Goal: Transaction & Acquisition: Book appointment/travel/reservation

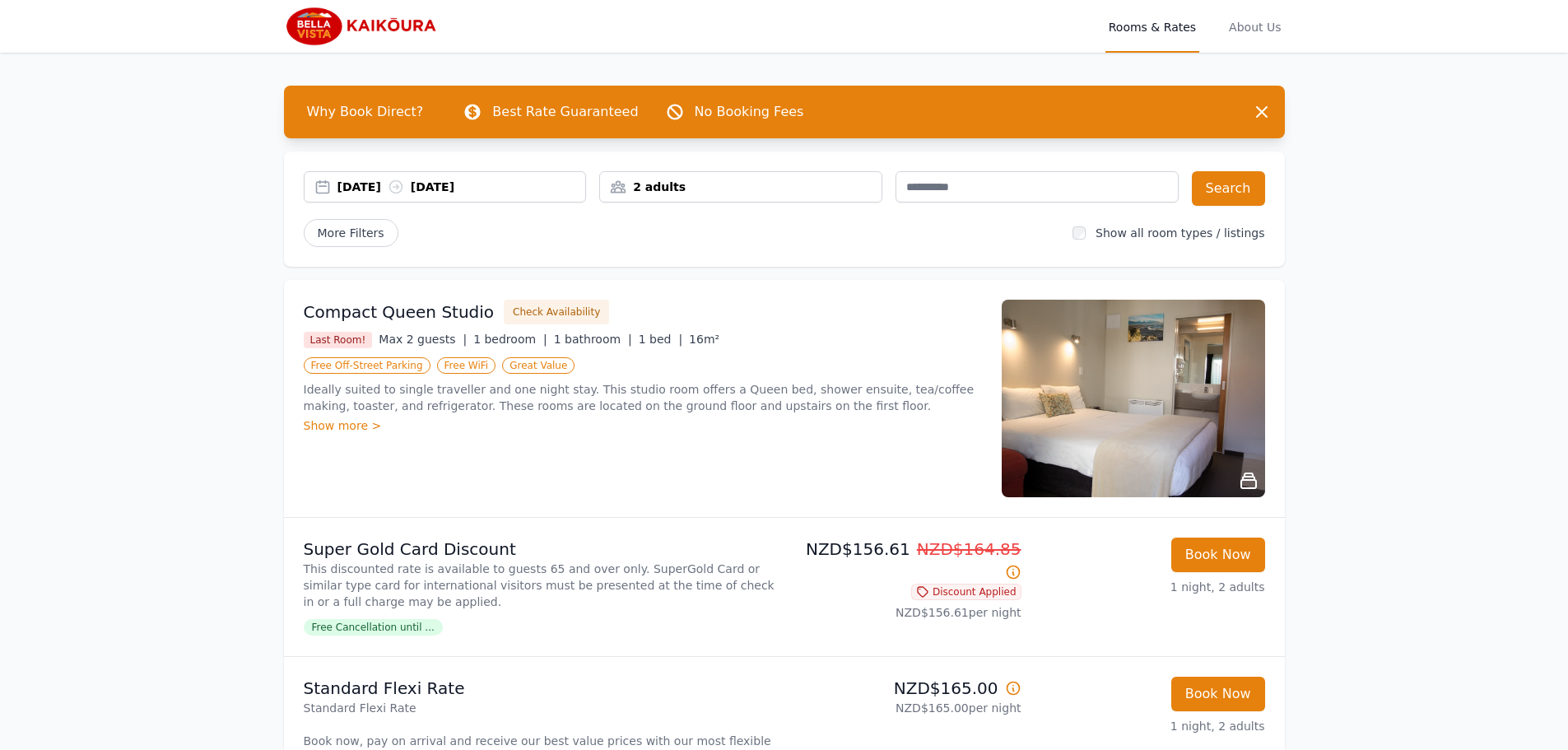
click at [668, 196] on div "2 adults" at bounding box center [740, 187] width 283 height 31
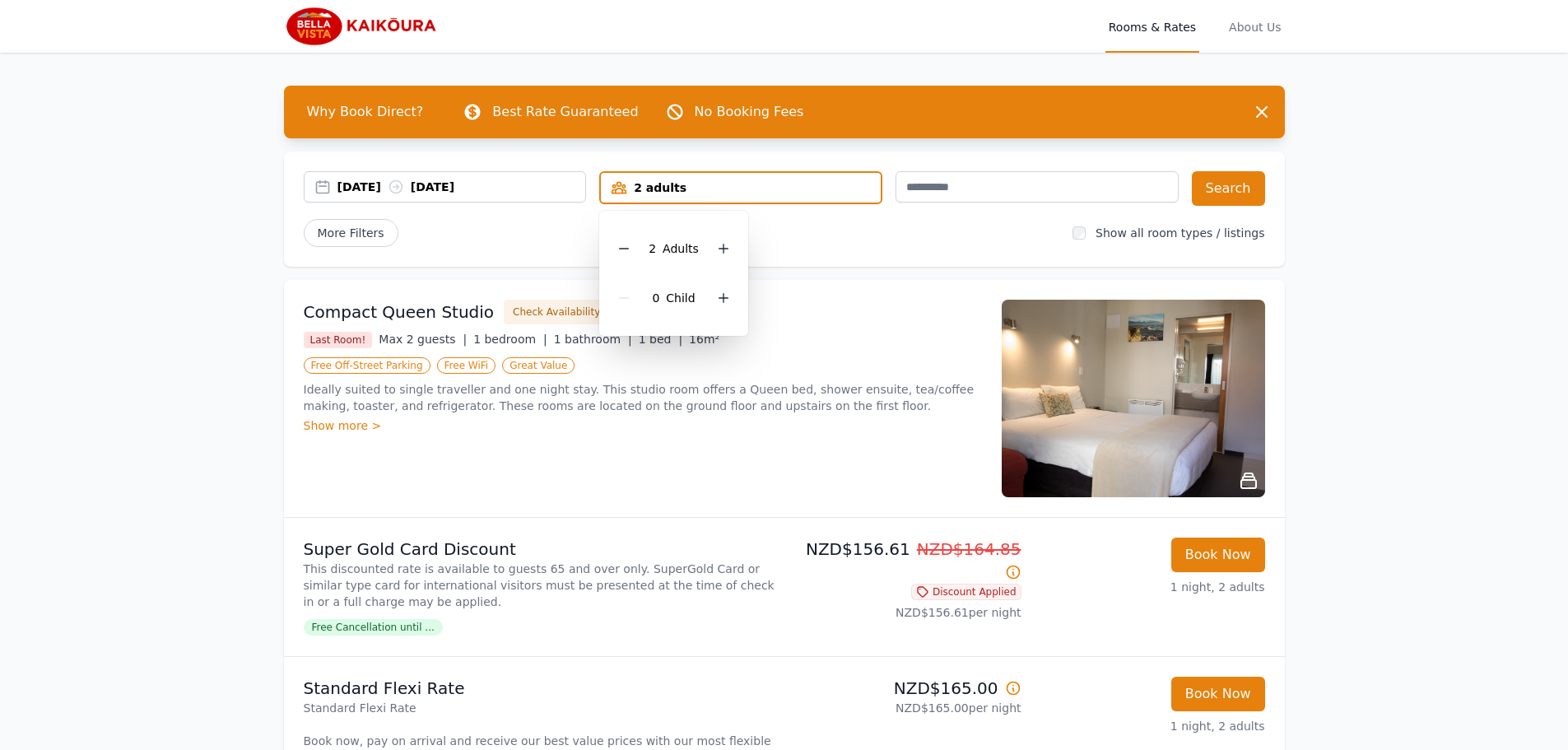
click at [709, 296] on div "0 Child" at bounding box center [674, 298] width 123 height 50
drag, startPoint x: 709, startPoint y: 296, endPoint x: 718, endPoint y: 295, distance: 9.1
click at [713, 296] on div "0 Child" at bounding box center [674, 298] width 123 height 50
click at [718, 295] on icon at bounding box center [723, 298] width 13 height 13
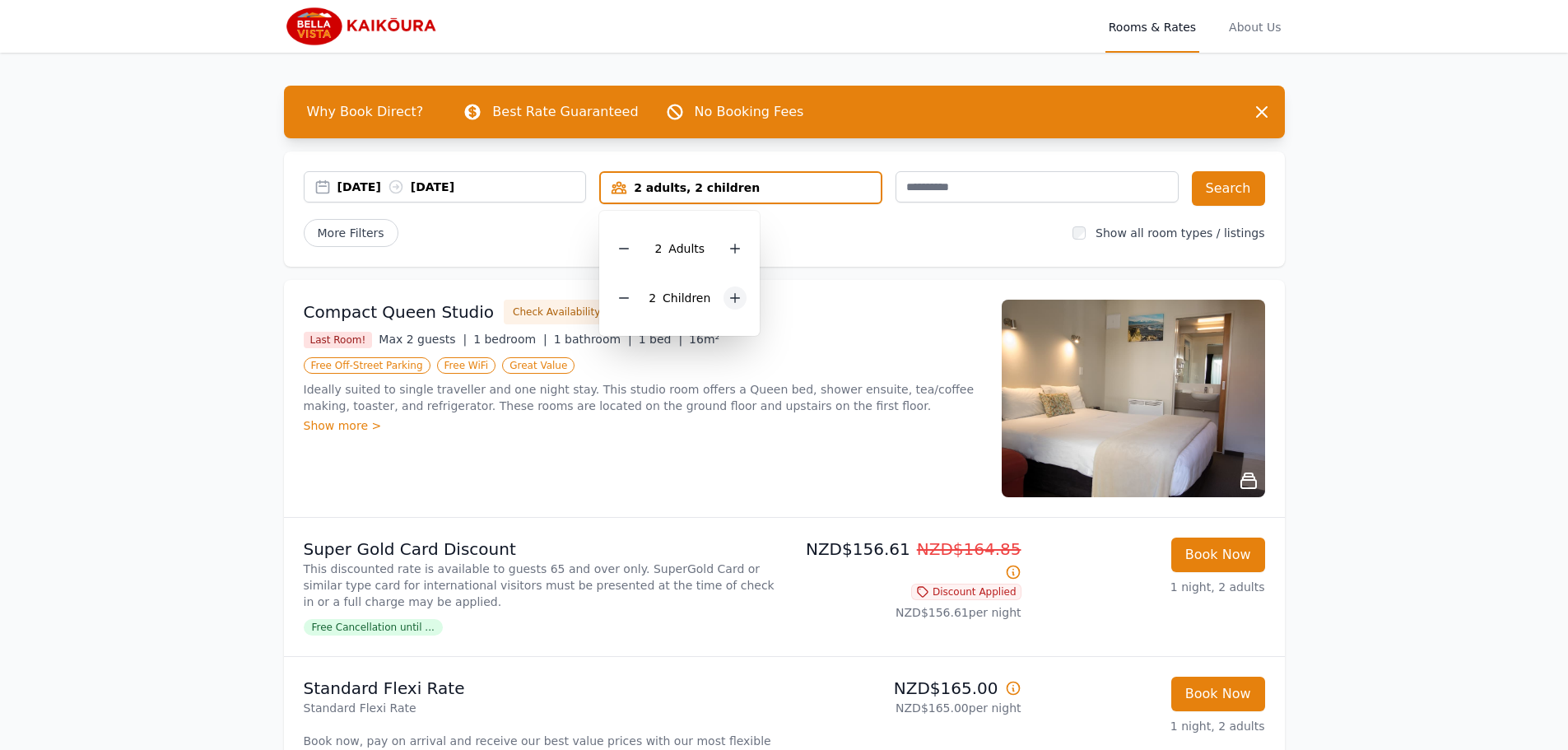
click at [718, 295] on div "2 Child ren" at bounding box center [679, 298] width 134 height 50
click at [733, 301] on icon at bounding box center [735, 298] width 13 height 13
click at [905, 252] on div "[DATE] [DATE] 2 adults, 3 children 2 Adult s 3 Child ren Search More Filters Sh…" at bounding box center [784, 209] width 1001 height 116
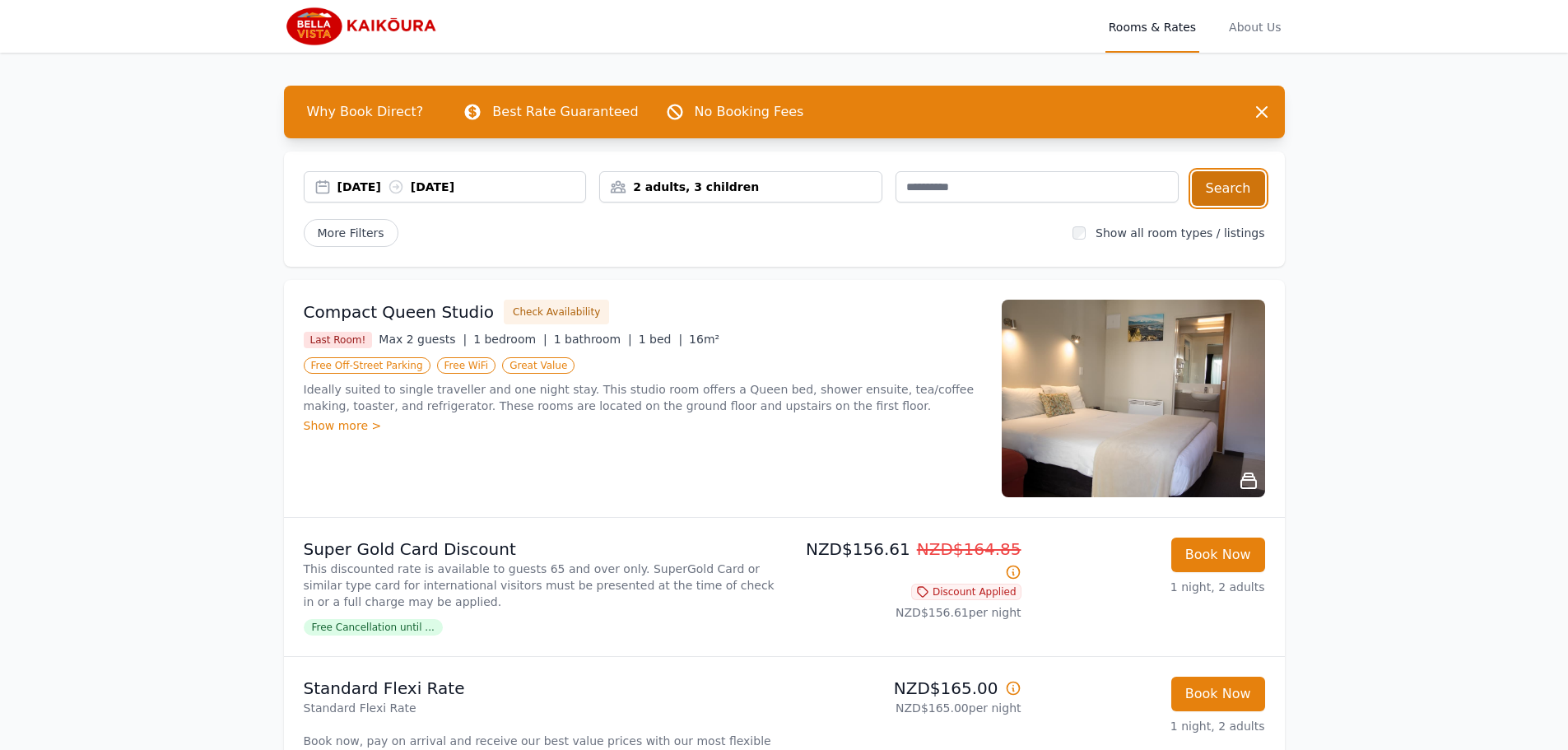
click at [1243, 190] on button "Search" at bounding box center [1229, 189] width 73 height 35
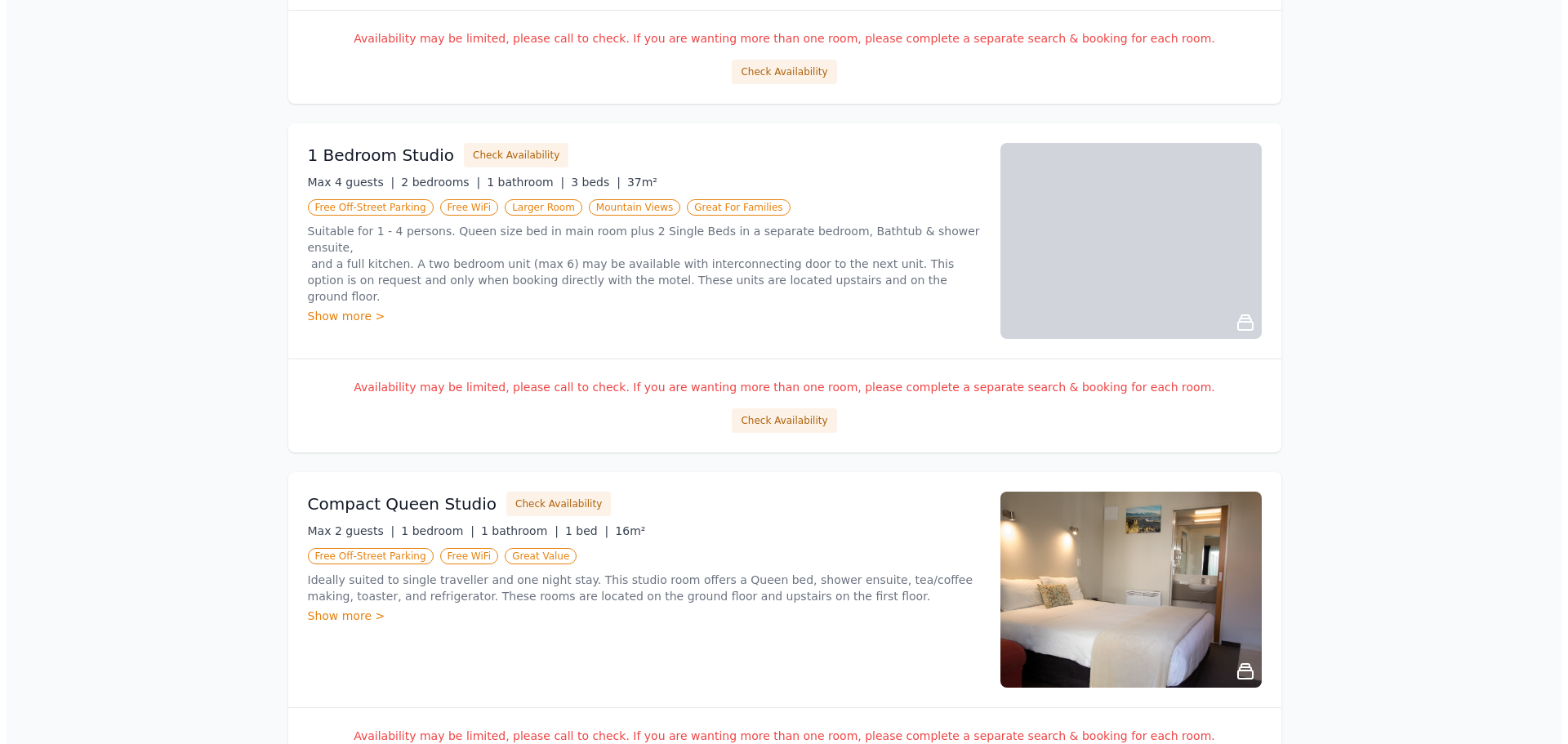
scroll to position [945, 0]
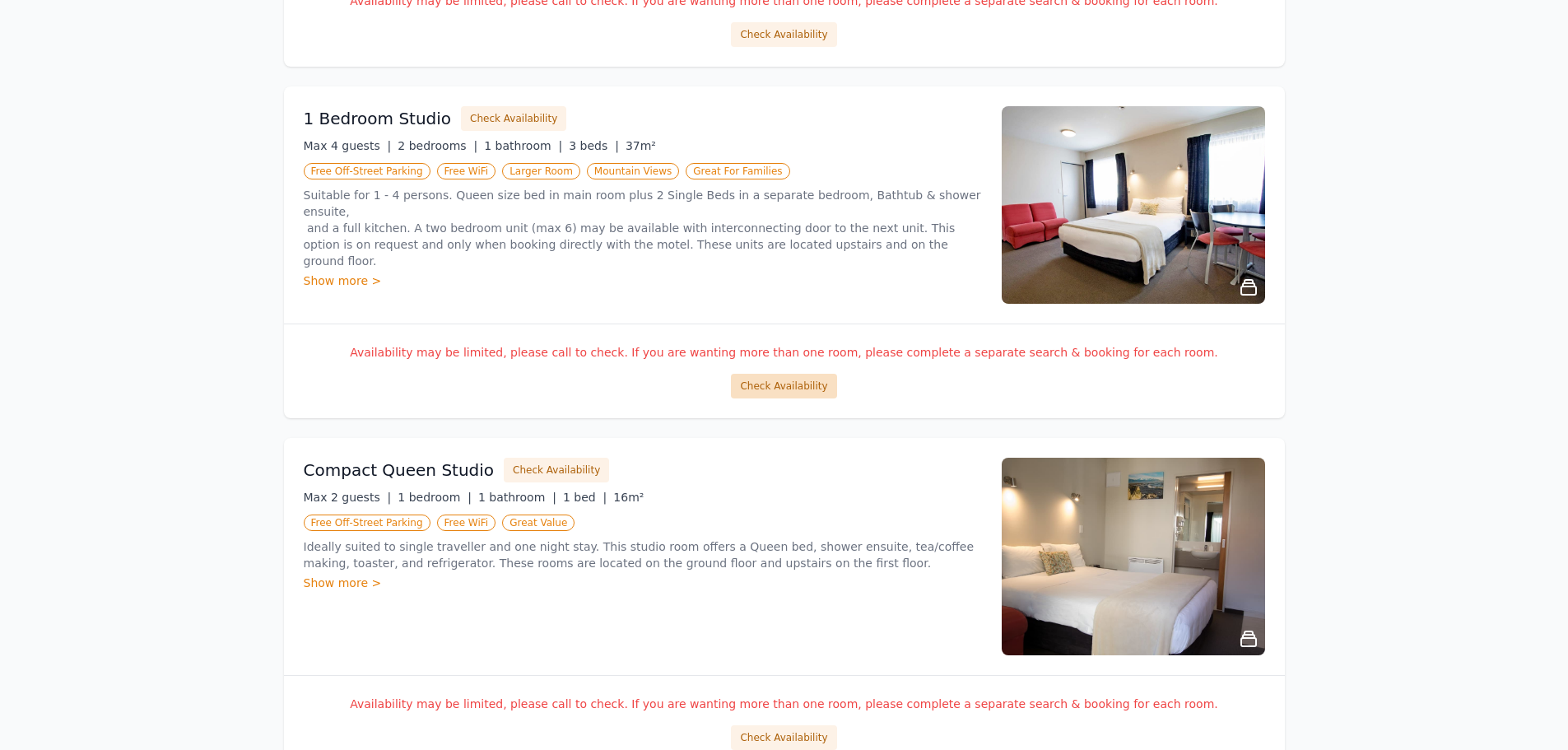
click at [791, 383] on button "Check Availability" at bounding box center [784, 386] width 105 height 25
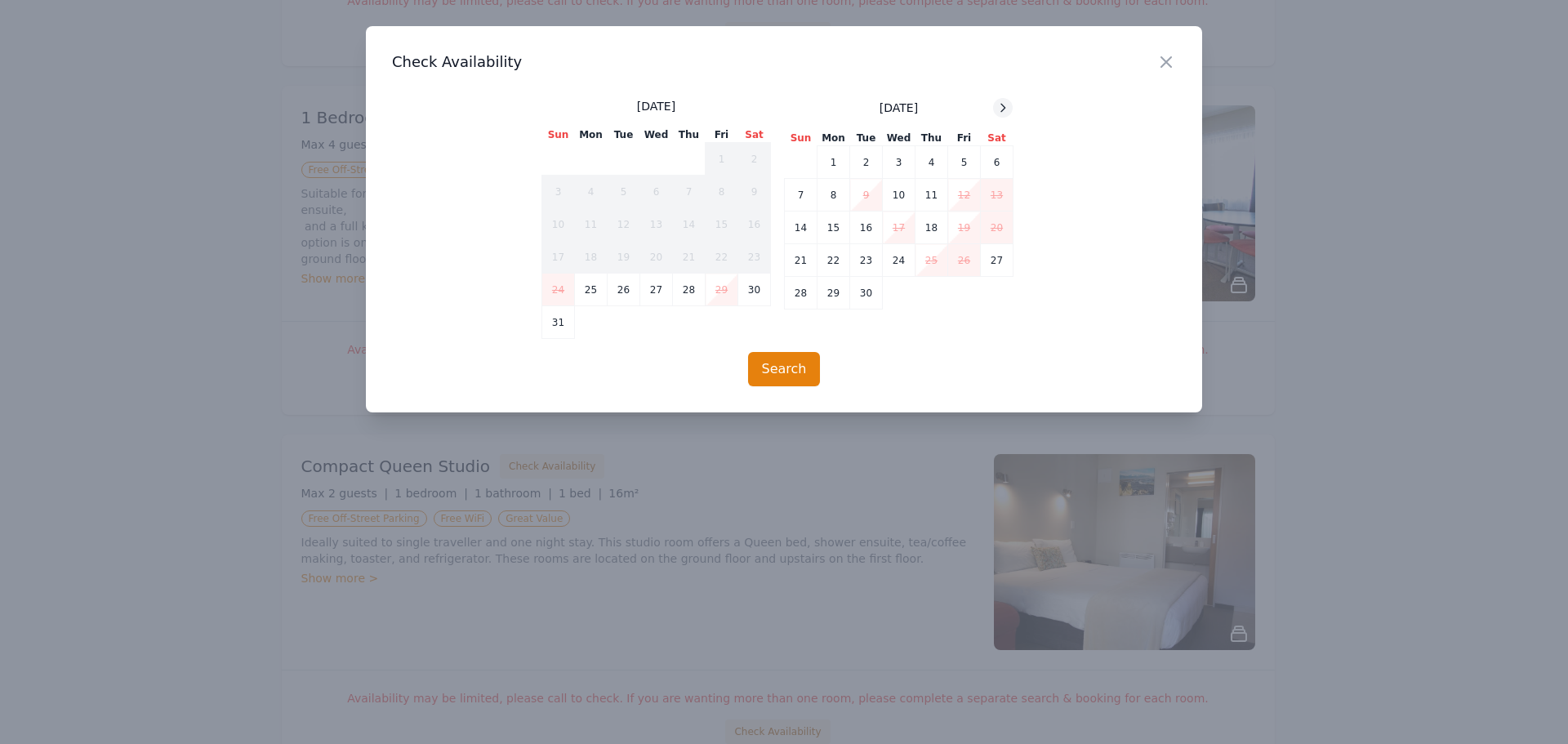
click at [1009, 101] on icon at bounding box center [1003, 107] width 13 height 13
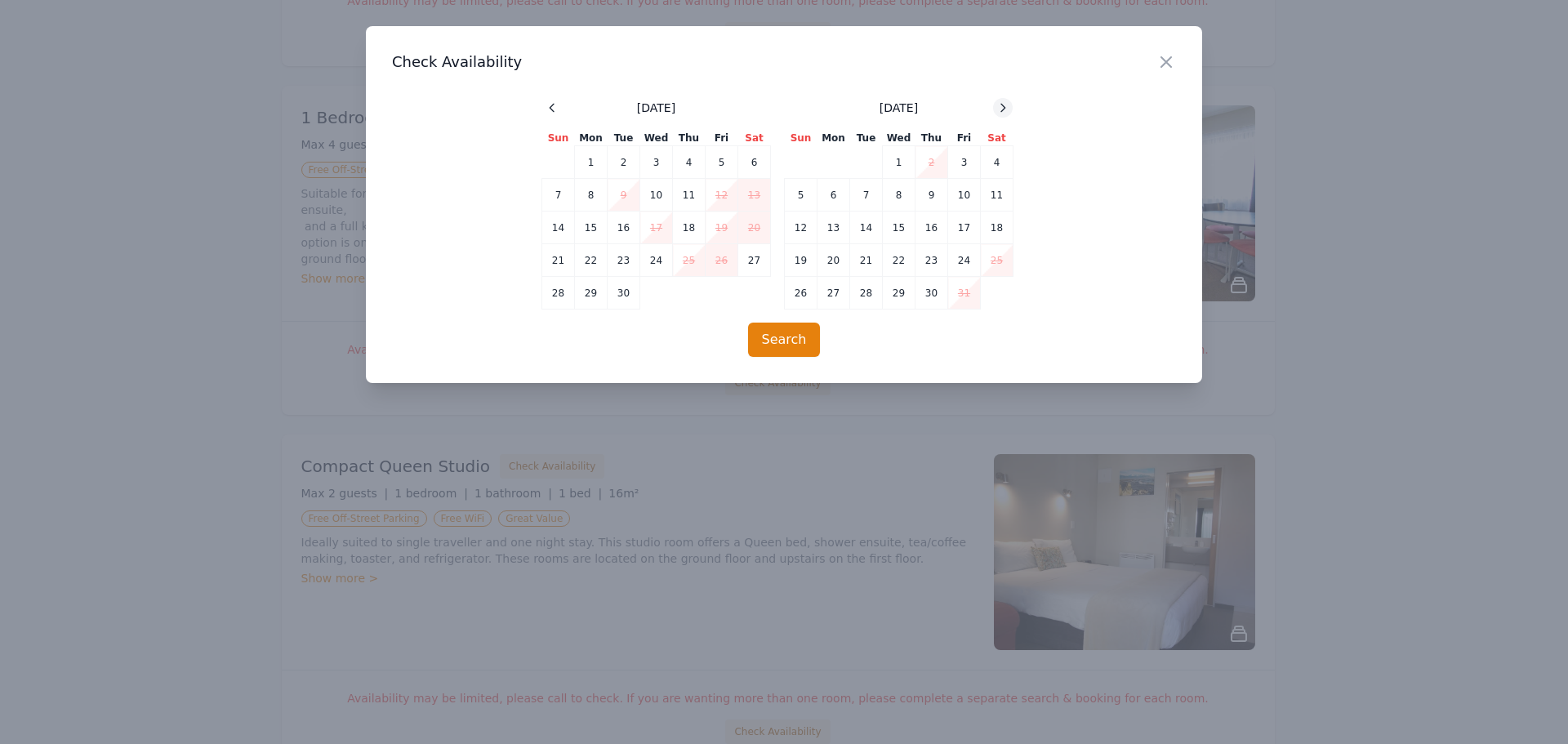
click at [1009, 102] on icon at bounding box center [1003, 107] width 13 height 13
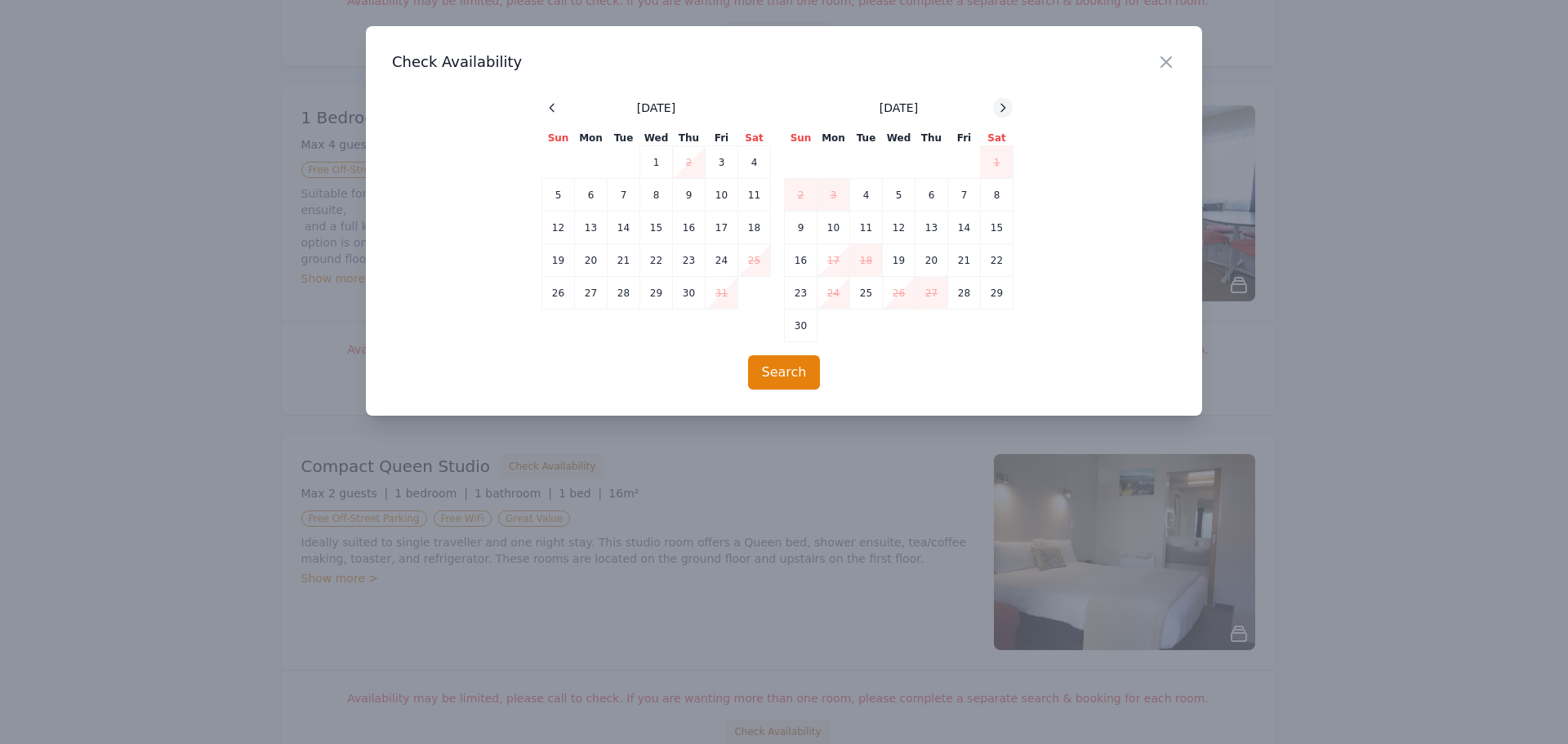
click at [1009, 102] on icon at bounding box center [1003, 107] width 13 height 13
click at [802, 261] on td "21" at bounding box center [801, 261] width 33 height 33
click at [794, 369] on button "Search" at bounding box center [784, 373] width 73 height 35
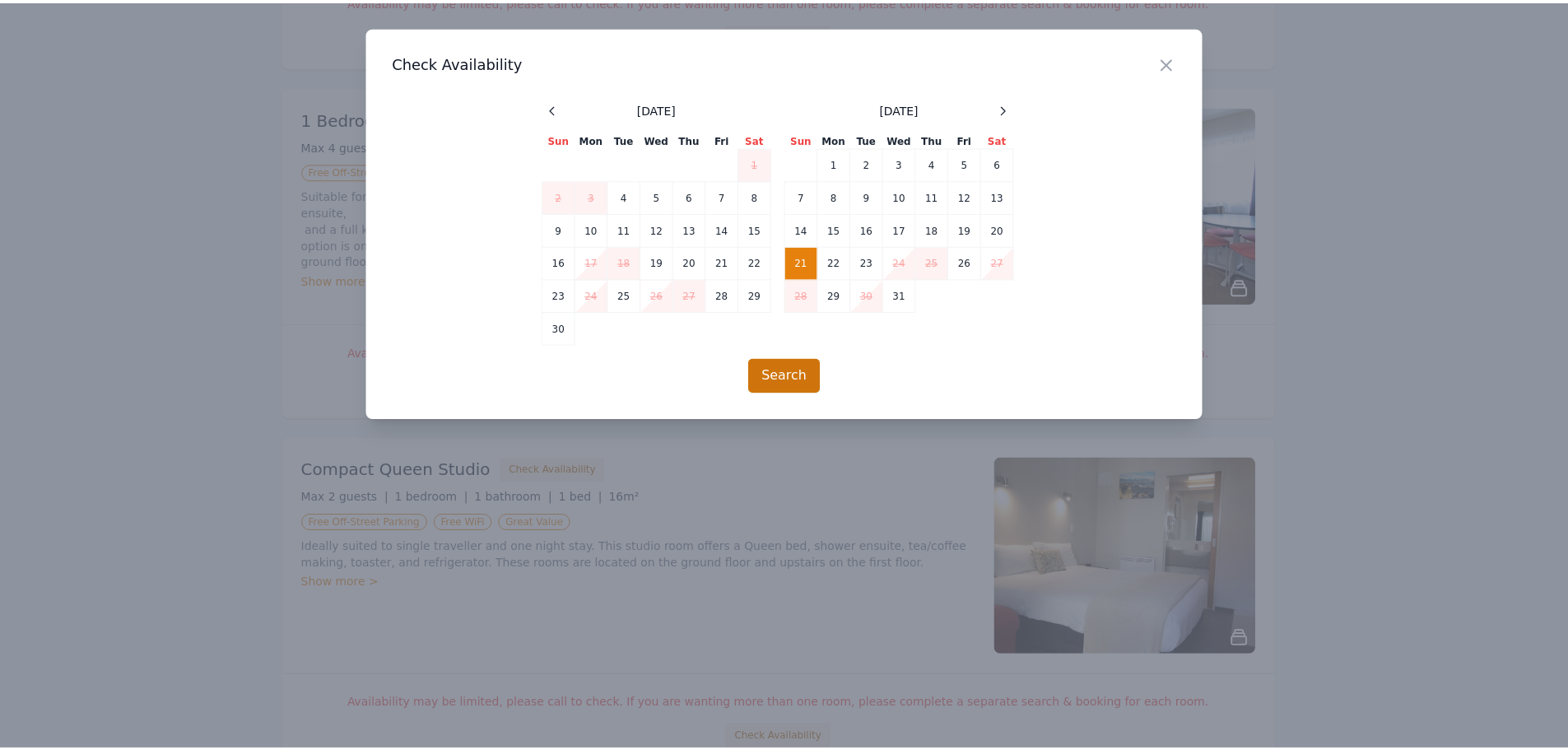
scroll to position [79, 0]
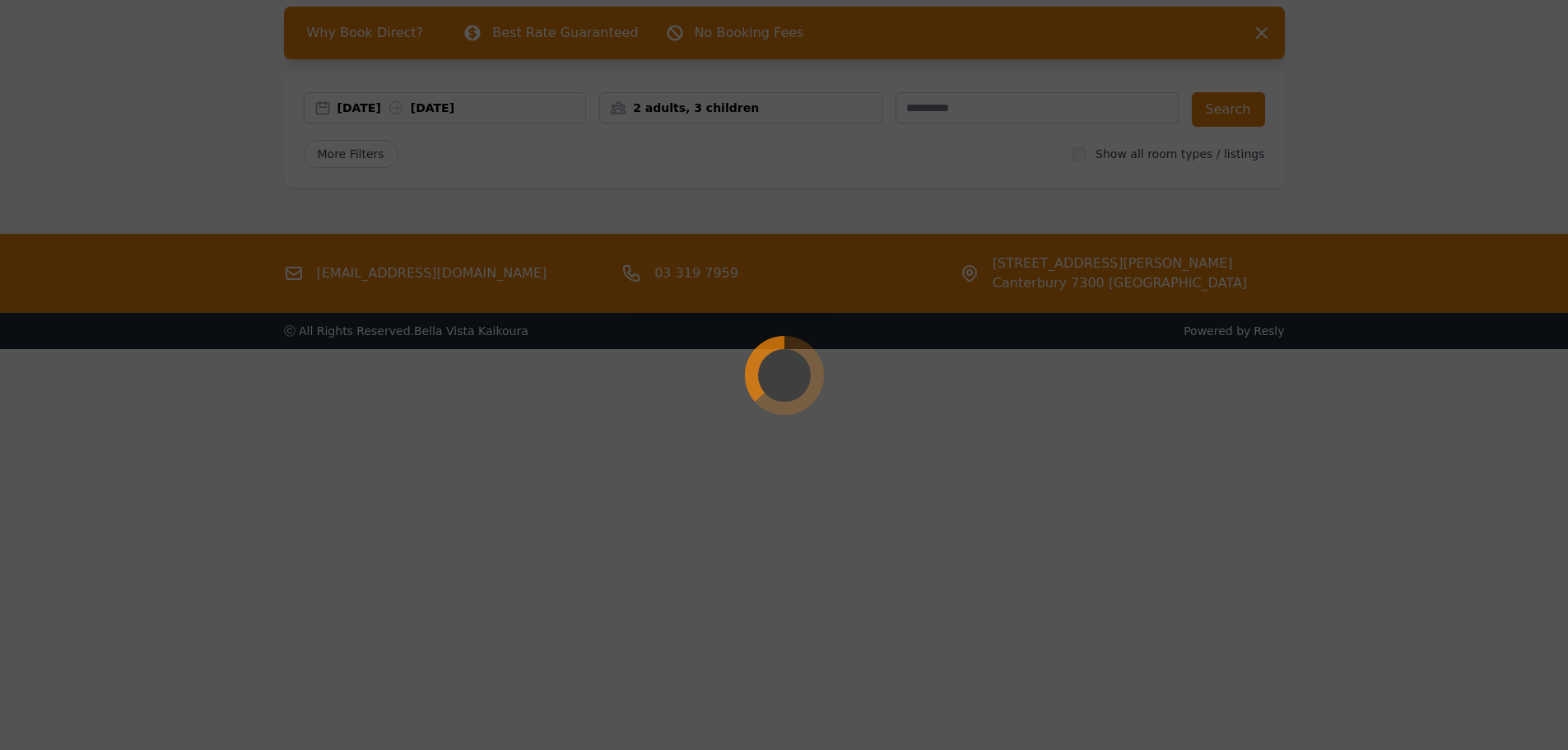
drag, startPoint x: 455, startPoint y: 132, endPoint x: 471, endPoint y: 213, distance: 82.6
click at [470, 213] on div at bounding box center [784, 375] width 1568 height 750
drag, startPoint x: 512, startPoint y: 251, endPoint x: 569, endPoint y: 243, distance: 57.6
click at [542, 247] on div at bounding box center [784, 375] width 1568 height 750
drag, startPoint x: 569, startPoint y: 243, endPoint x: 549, endPoint y: 215, distance: 34.4
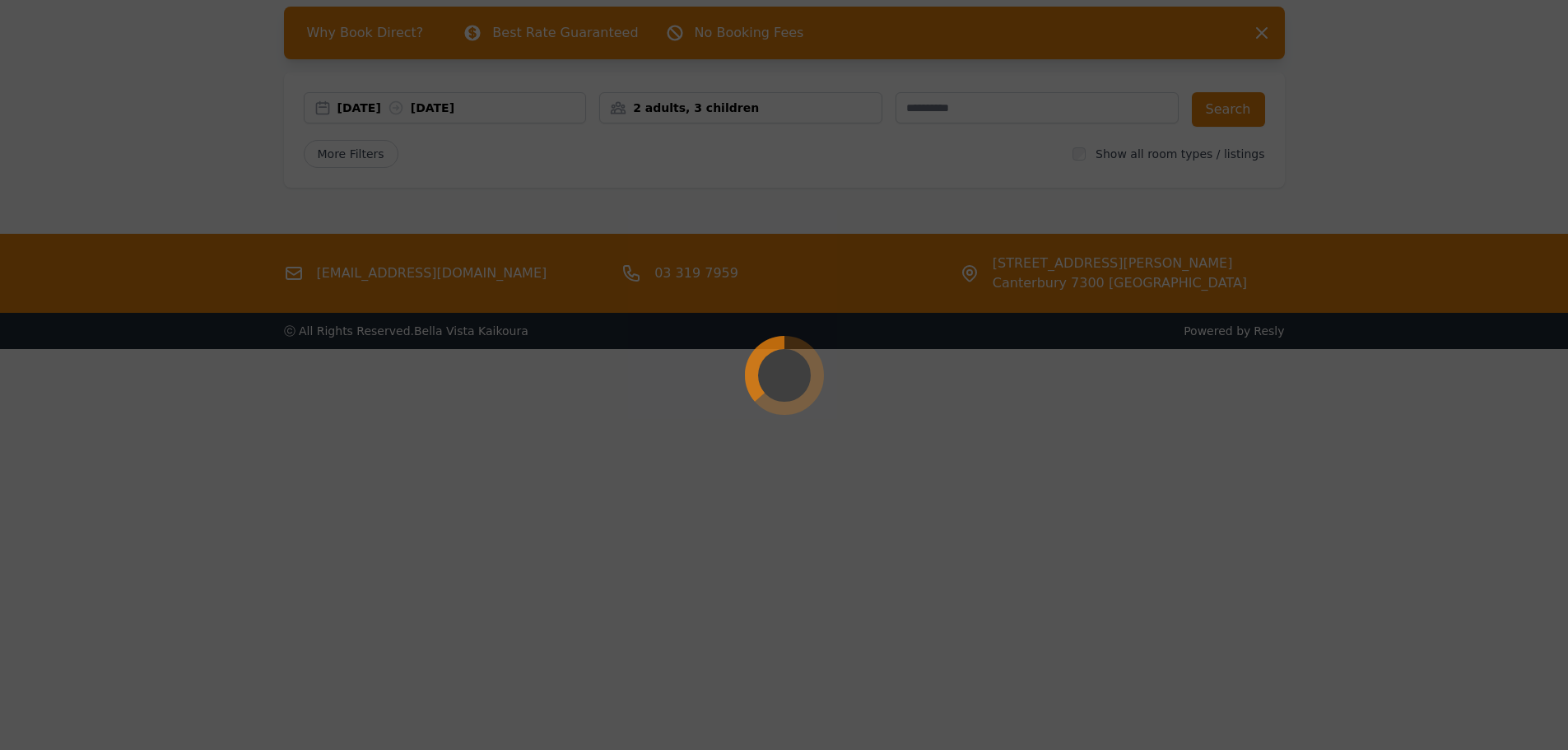
click at [554, 225] on div at bounding box center [784, 375] width 1568 height 750
drag, startPoint x: 775, startPoint y: 348, endPoint x: 779, endPoint y: 360, distance: 12.6
click at [779, 360] on div at bounding box center [784, 375] width 1568 height 750
drag, startPoint x: 779, startPoint y: 362, endPoint x: 779, endPoint y: 372, distance: 10.0
click at [779, 372] on circle at bounding box center [784, 375] width 72 height 72
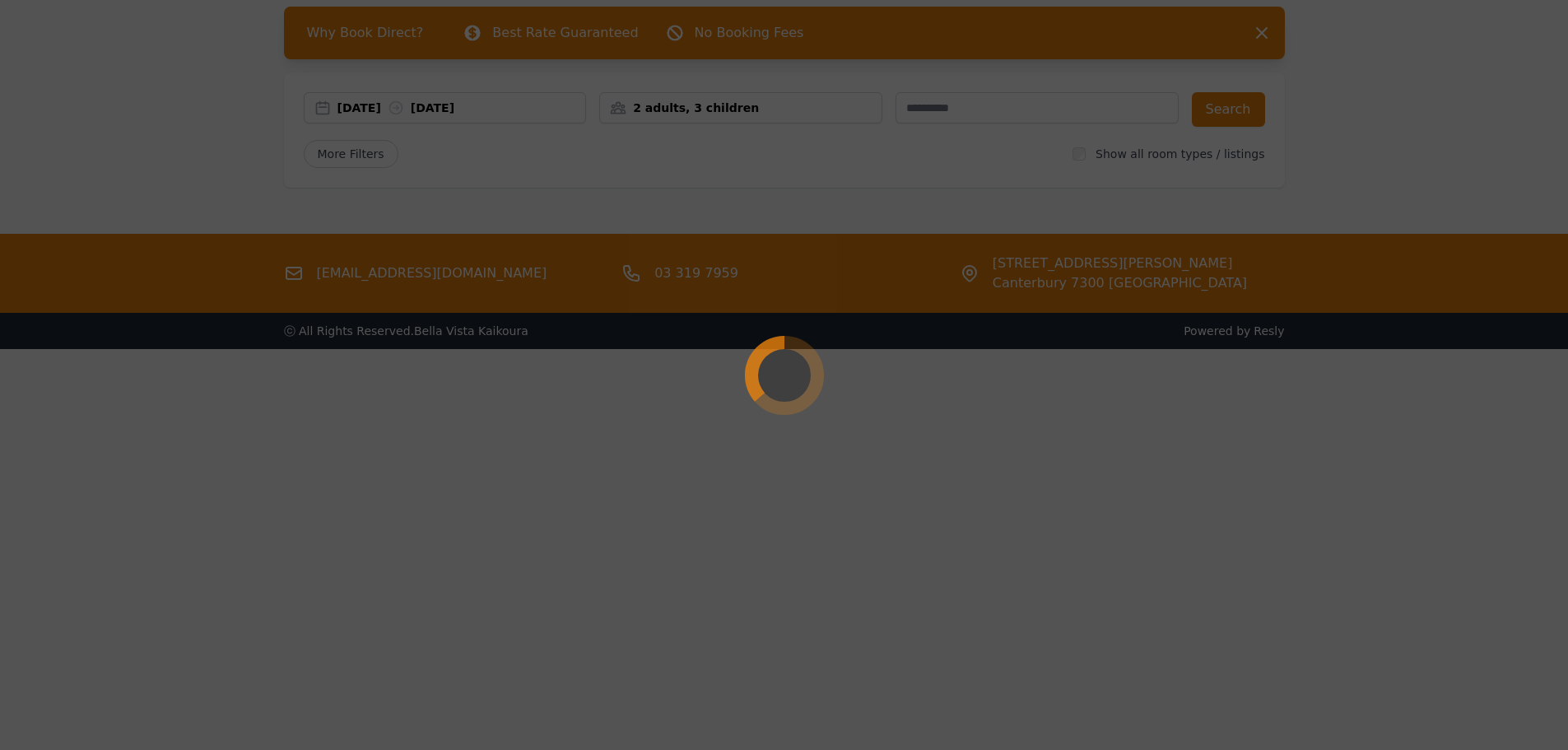
drag, startPoint x: 779, startPoint y: 372, endPoint x: 675, endPoint y: 303, distance: 124.8
click at [762, 364] on circle at bounding box center [784, 375] width 72 height 72
click at [672, 298] on div at bounding box center [784, 375] width 1568 height 750
drag, startPoint x: 1109, startPoint y: 72, endPoint x: 1124, endPoint y: 33, distance: 41.8
click at [1124, 33] on div at bounding box center [784, 375] width 1568 height 750
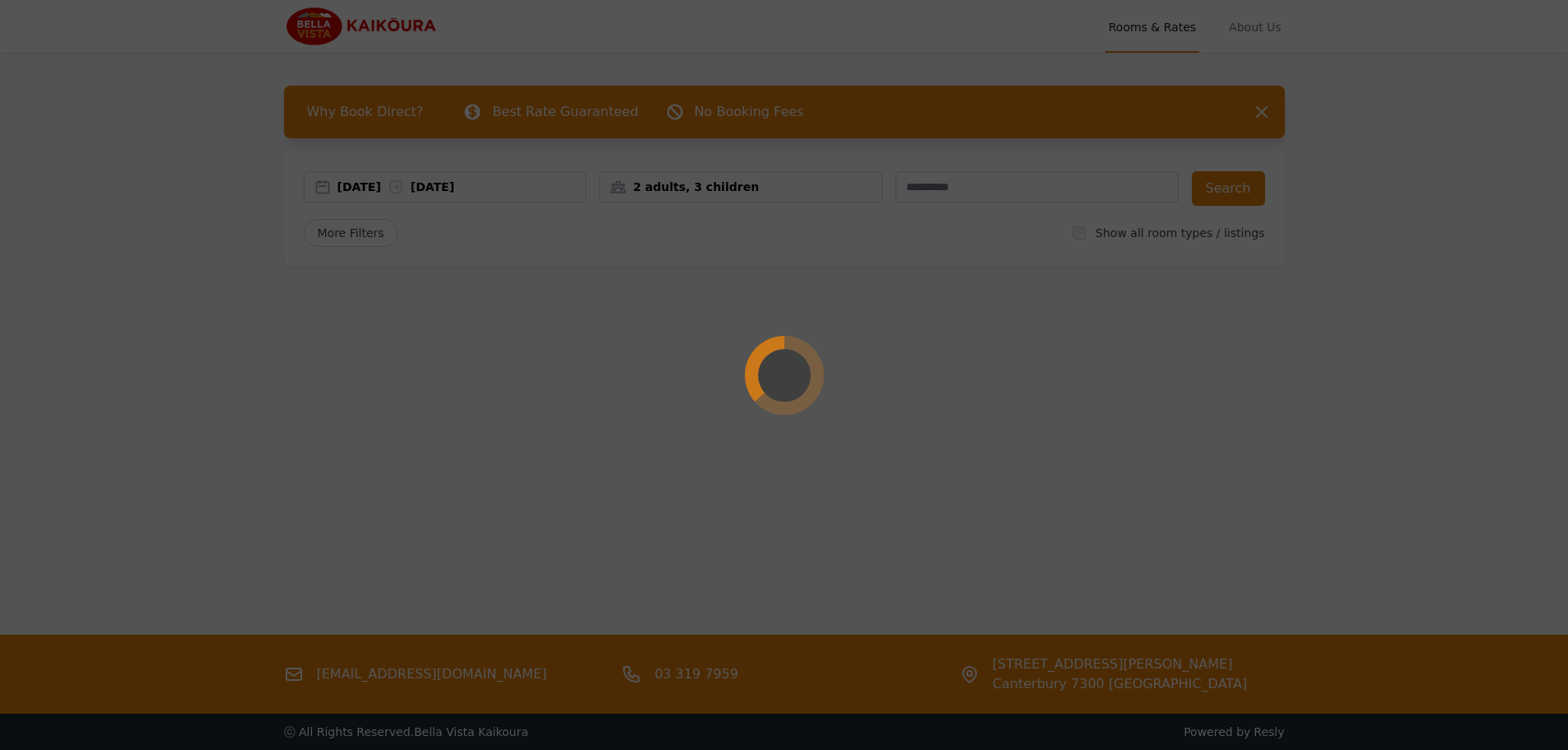
click at [872, 293] on div at bounding box center [784, 375] width 1568 height 750
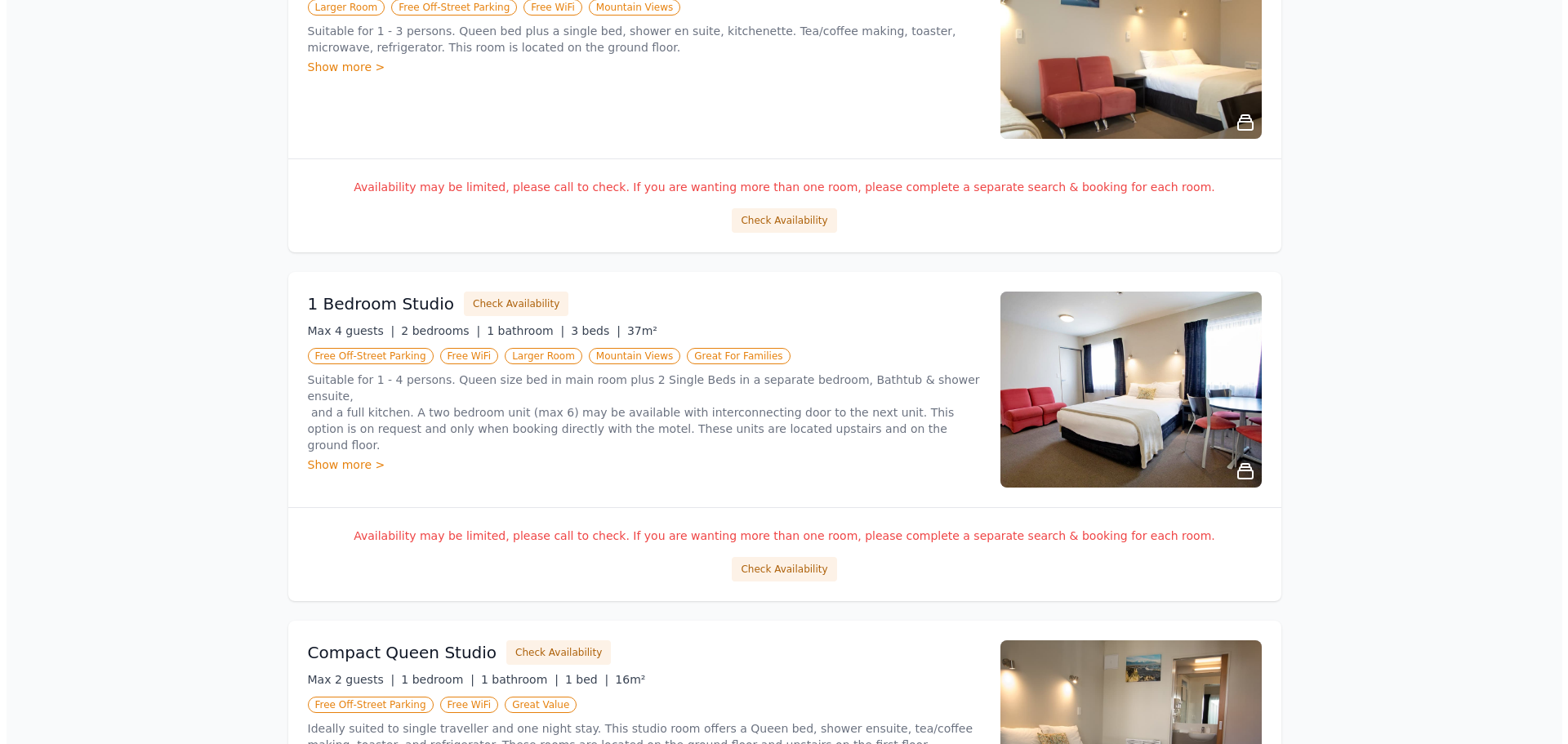
scroll to position [899, 0]
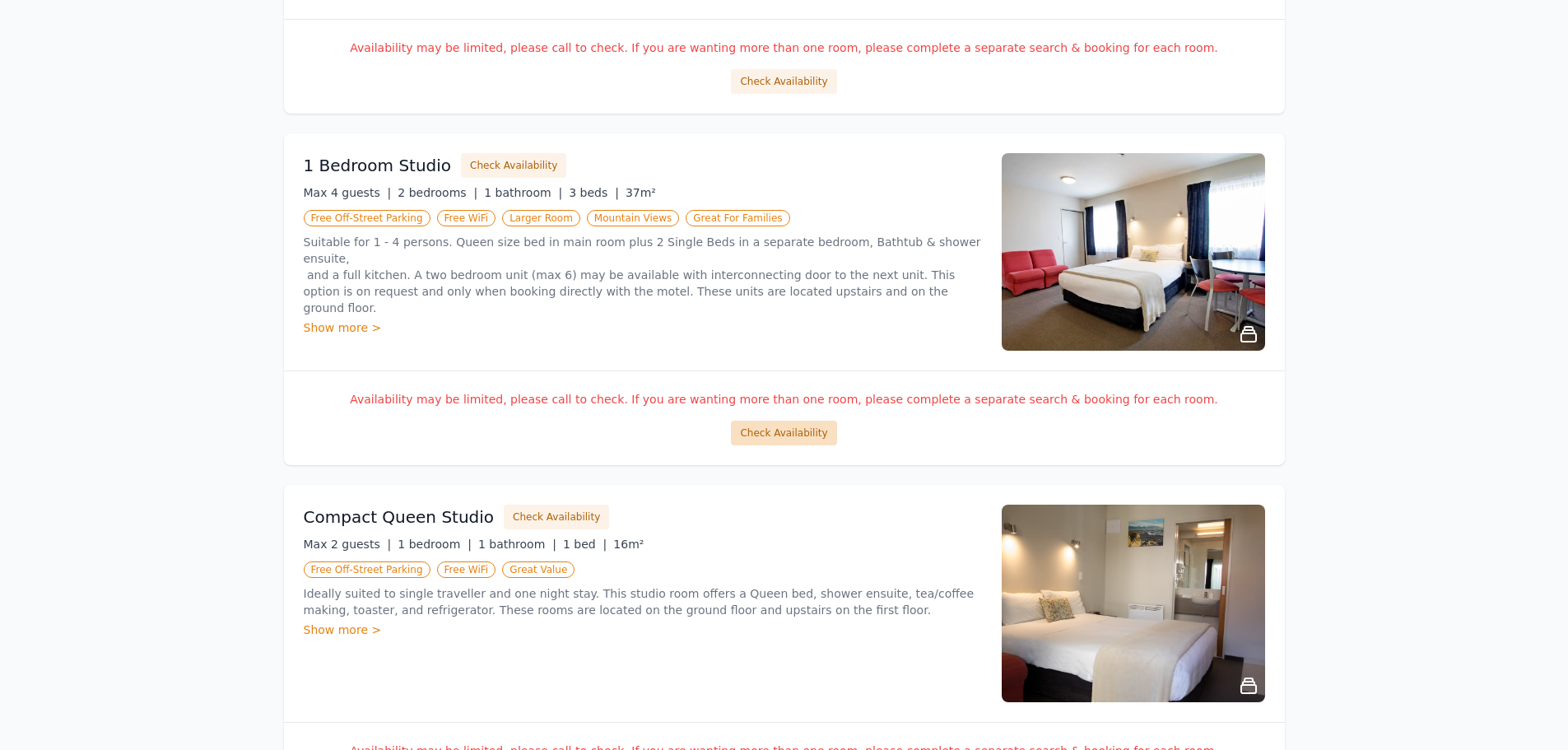
click at [778, 437] on button "Check Availability" at bounding box center [784, 433] width 105 height 25
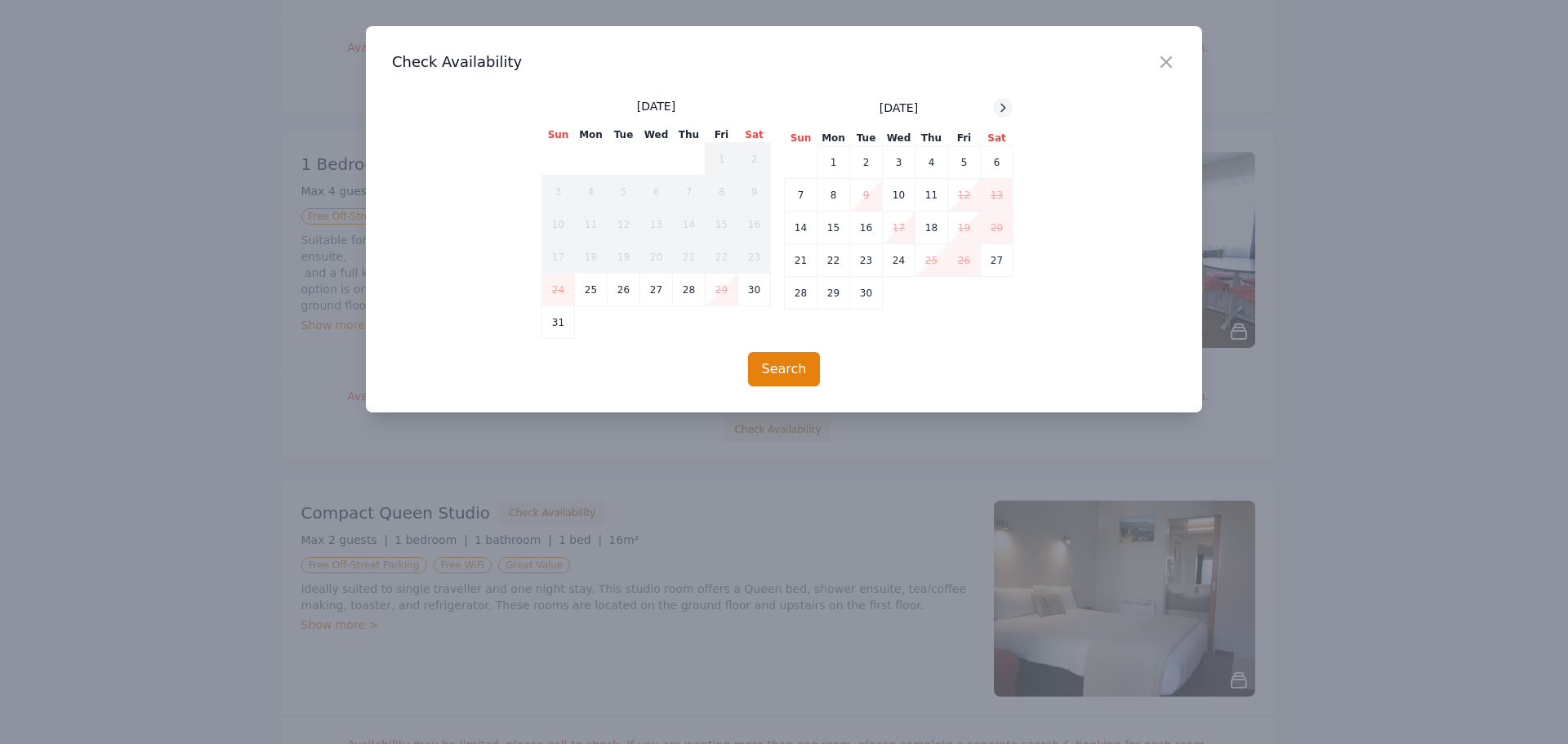
click at [1008, 106] on icon at bounding box center [1003, 107] width 13 height 13
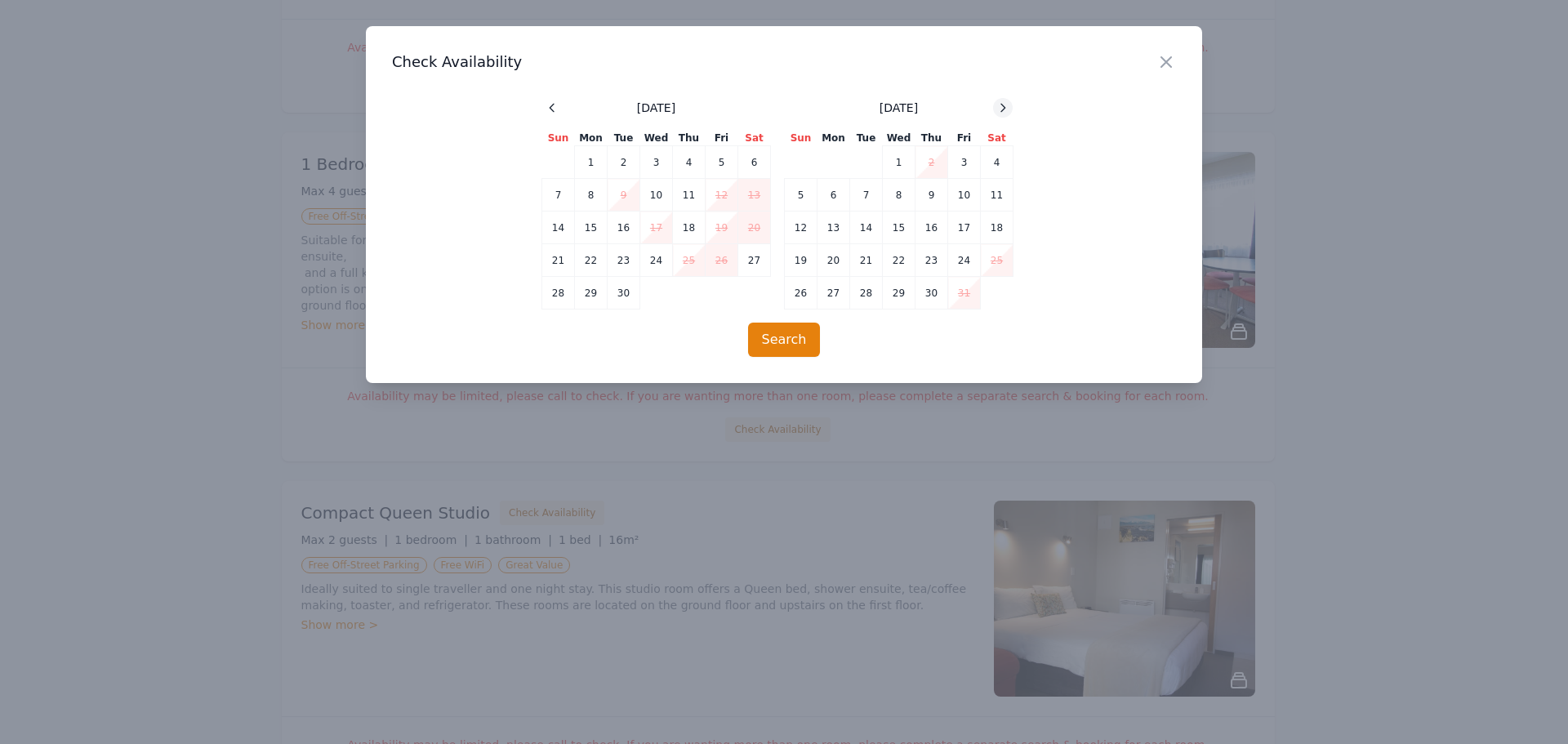
click at [1008, 106] on icon at bounding box center [1003, 107] width 13 height 13
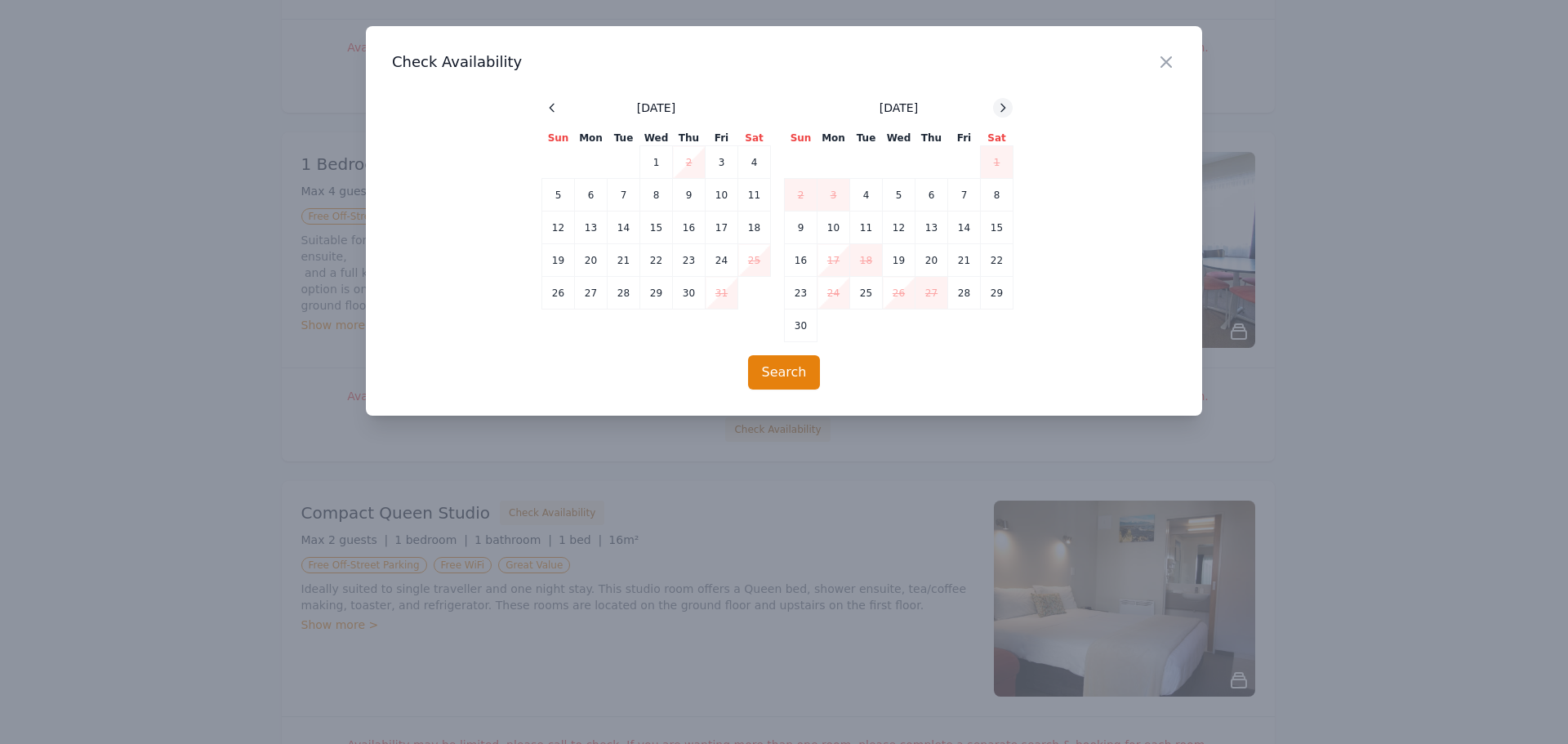
click at [1008, 106] on icon at bounding box center [1003, 107] width 13 height 13
click at [803, 261] on td "21" at bounding box center [801, 261] width 33 height 33
click at [786, 376] on button "Search" at bounding box center [784, 373] width 73 height 35
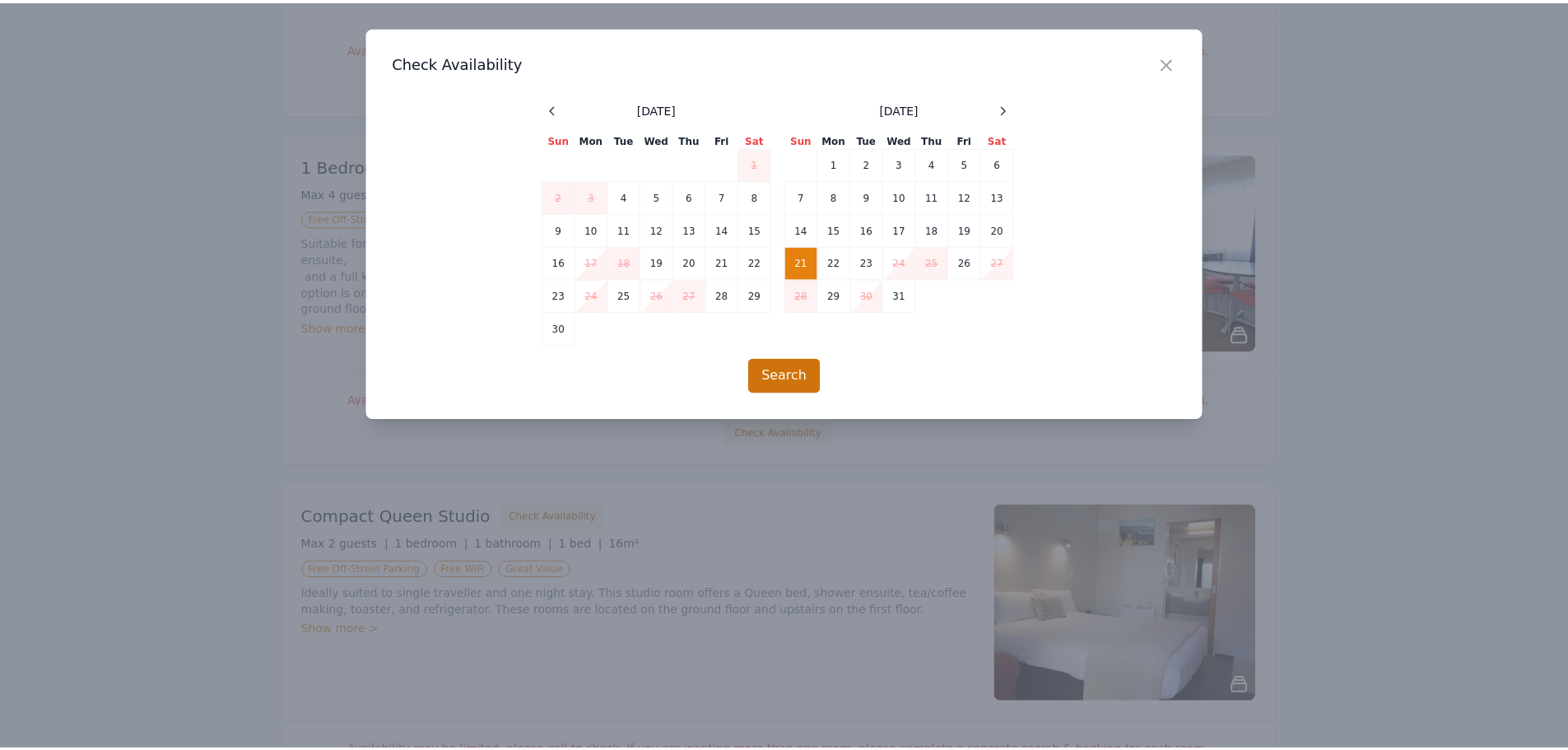
scroll to position [79, 0]
